Goal: Task Accomplishment & Management: Complete application form

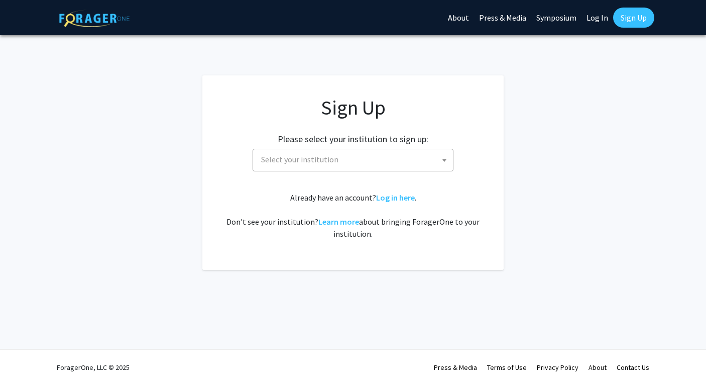
click at [300, 156] on span "Select your institution" at bounding box center [299, 159] width 77 height 10
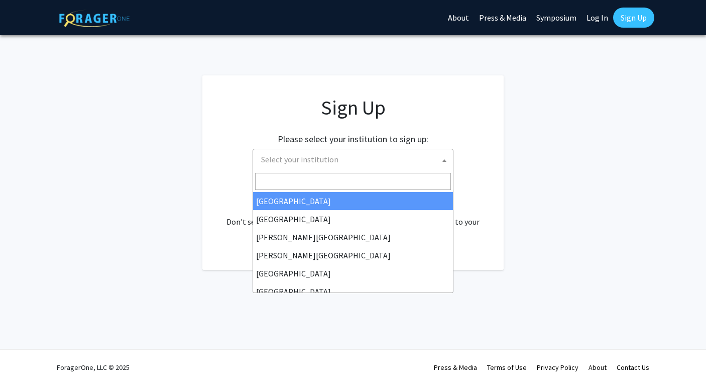
click at [301, 183] on input "Search" at bounding box center [353, 181] width 196 height 17
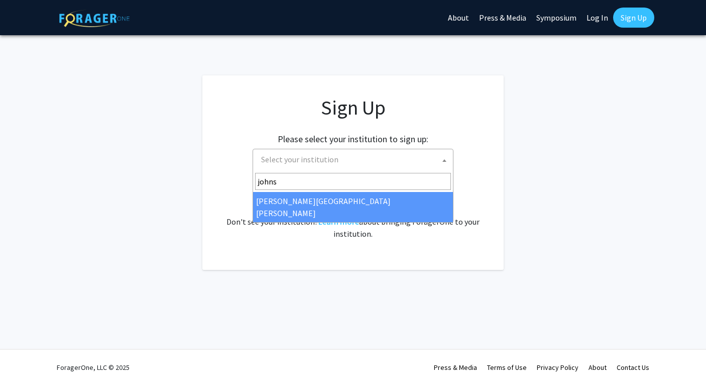
type input "johns"
select select "1"
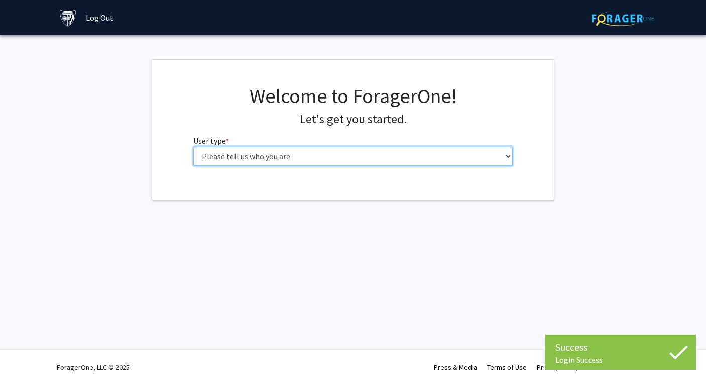
select select "2: masters"
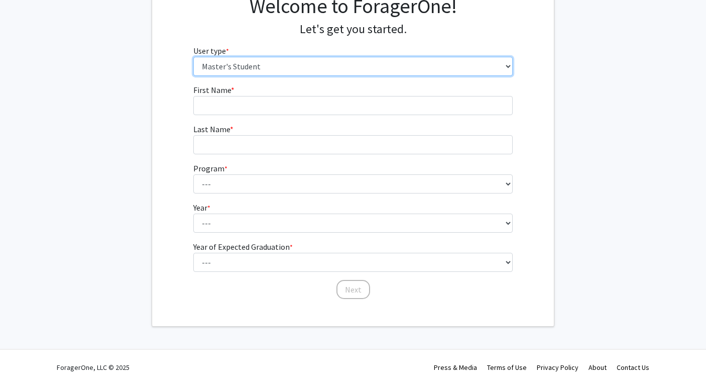
scroll to position [89, 0]
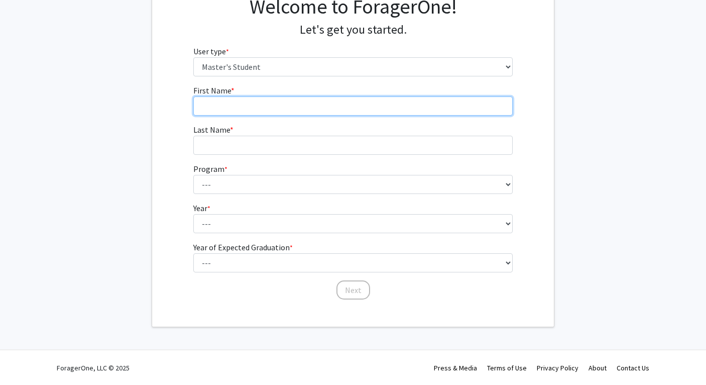
click at [265, 112] on input "First Name * required" at bounding box center [353, 105] width 320 height 19
type input "Yadi"
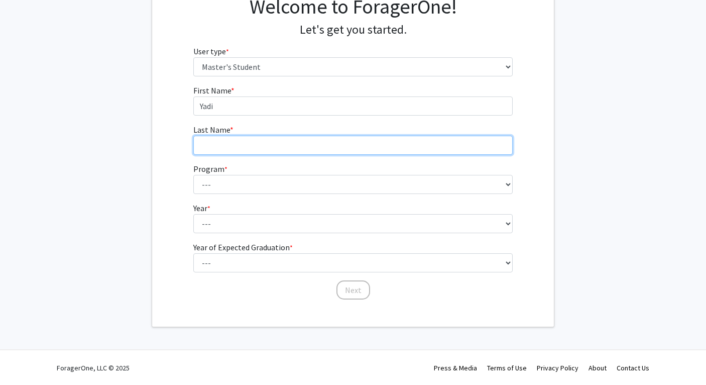
click at [259, 149] on input "Last Name * required" at bounding box center [353, 145] width 320 height 19
type input "Wang"
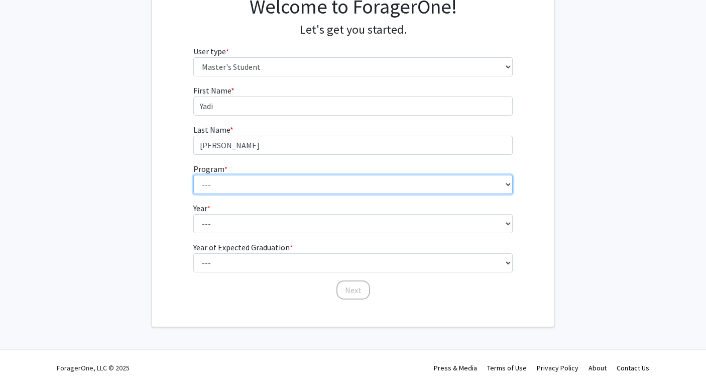
select select "23: 15"
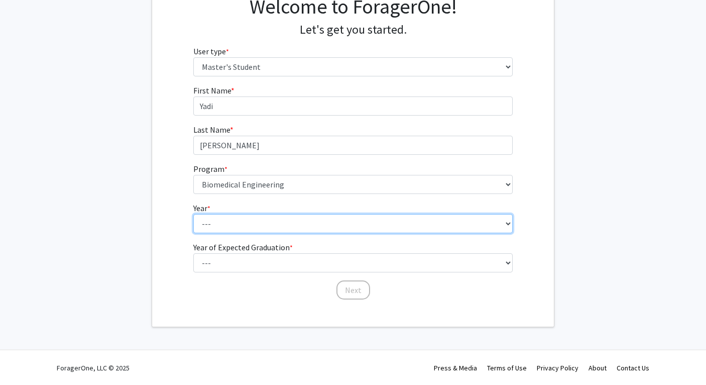
select select "1: first_year"
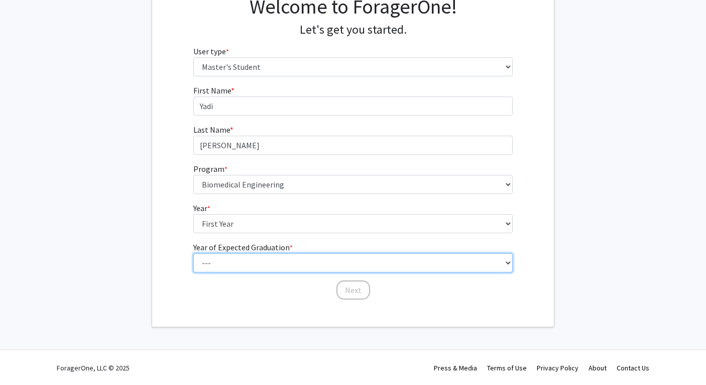
select select "3: 2027"
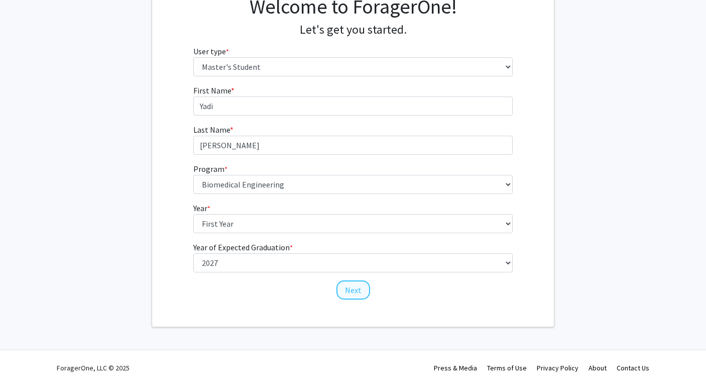
click at [356, 290] on button "Next" at bounding box center [353, 289] width 34 height 19
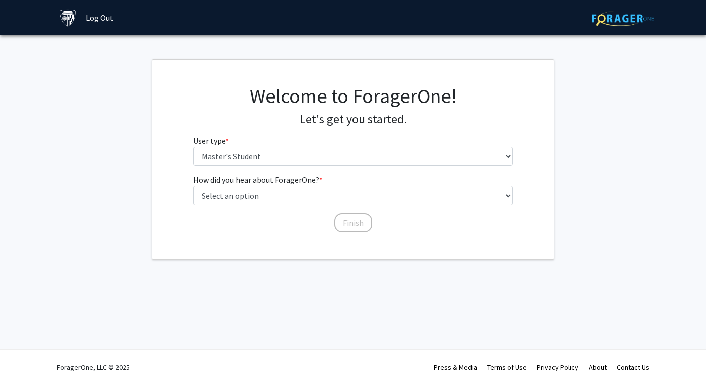
scroll to position [0, 0]
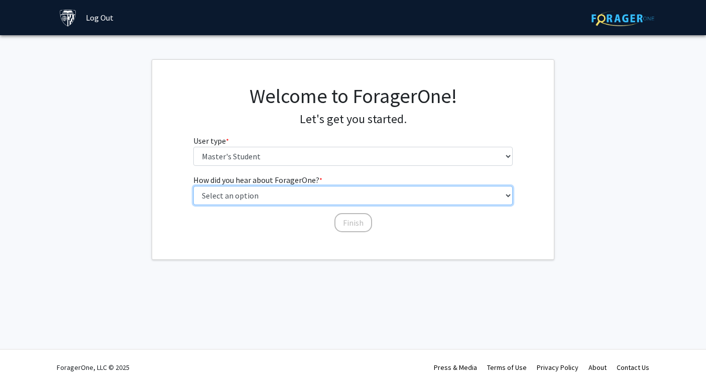
select select "3: university_website"
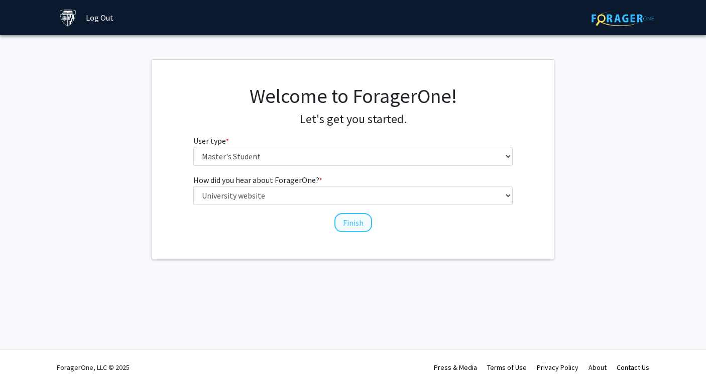
click at [352, 220] on button "Finish" at bounding box center [353, 222] width 38 height 19
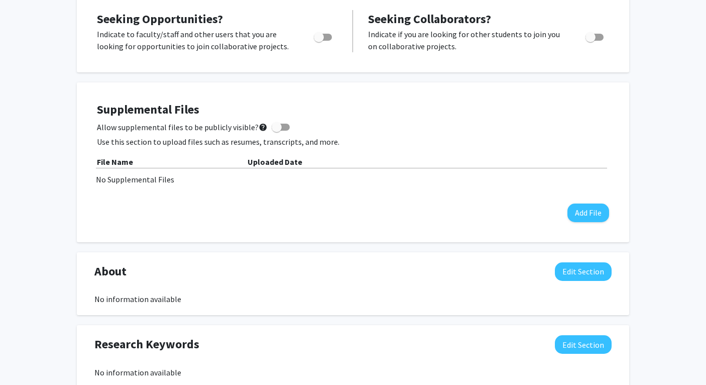
scroll to position [-29, 0]
